Goal: Check status

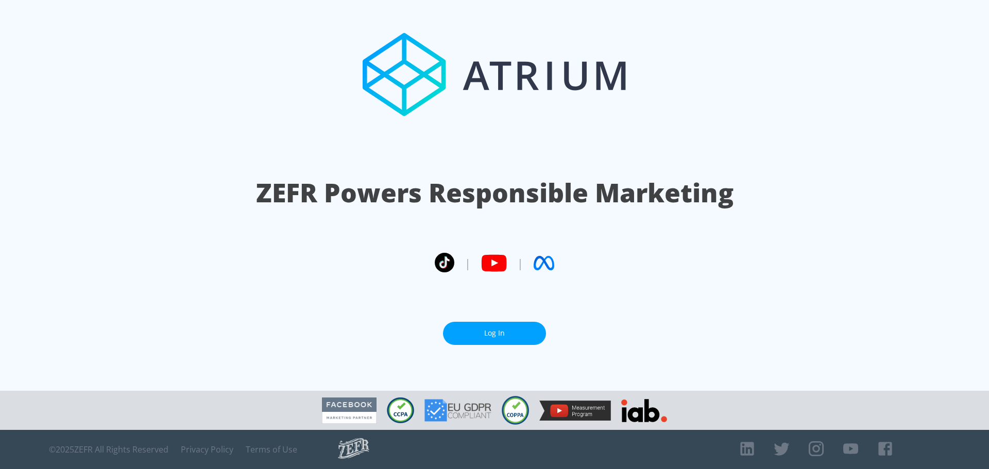
click at [512, 339] on link "Log In" at bounding box center [494, 333] width 103 height 23
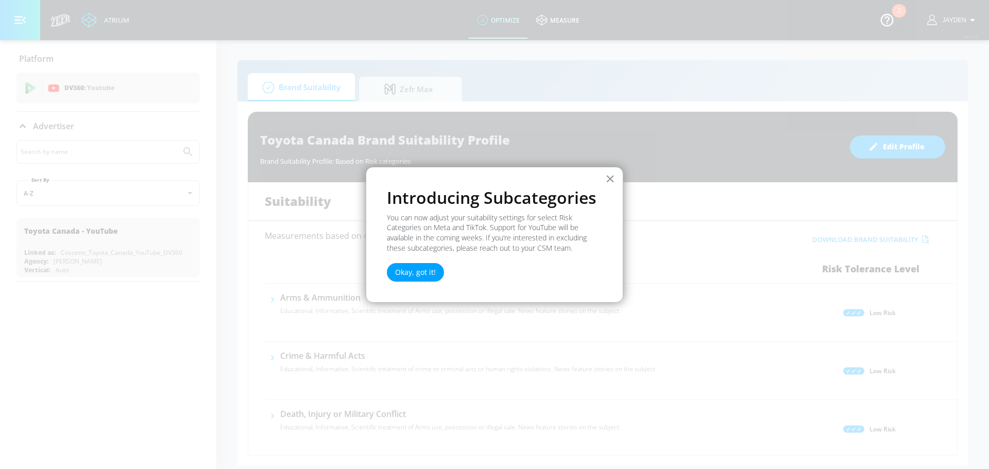
click at [614, 178] on button "×" at bounding box center [610, 179] width 10 height 16
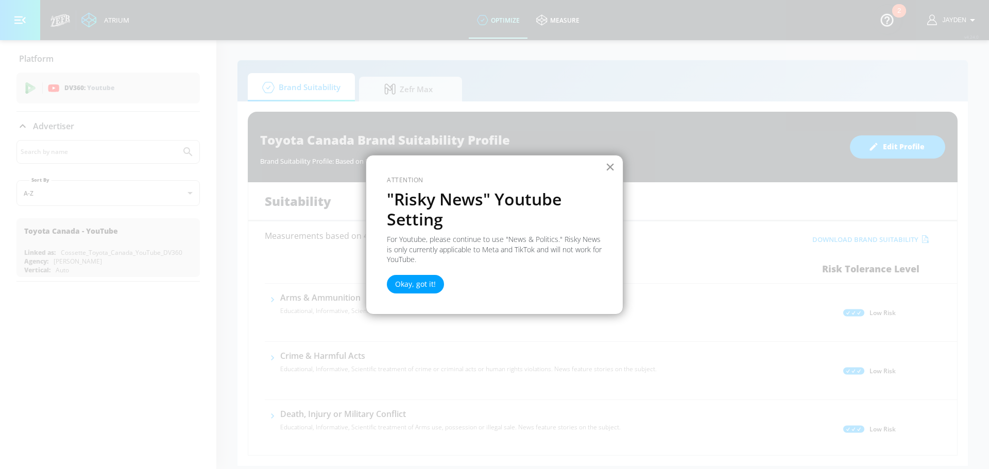
click at [608, 167] on button "×" at bounding box center [610, 167] width 10 height 16
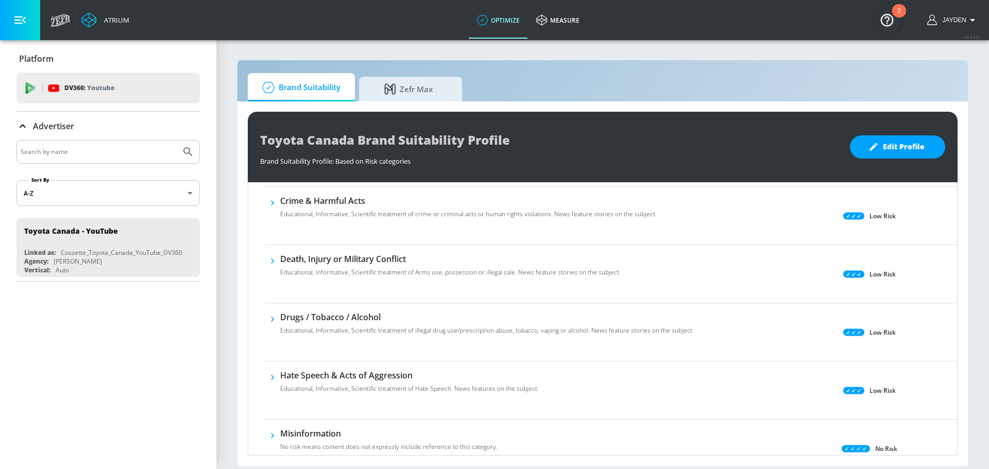
scroll to position [156, 0]
